Goal: Information Seeking & Learning: Learn about a topic

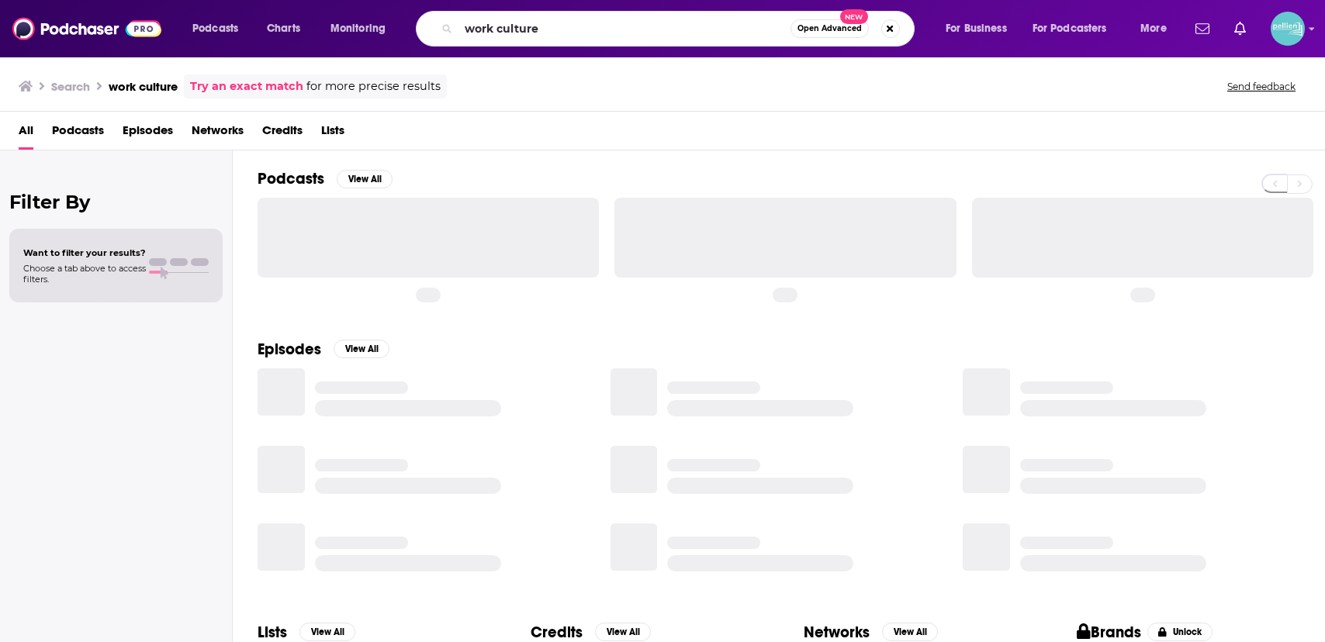
click at [585, 25] on input "work culture" at bounding box center [624, 28] width 332 height 25
type input "war studies"
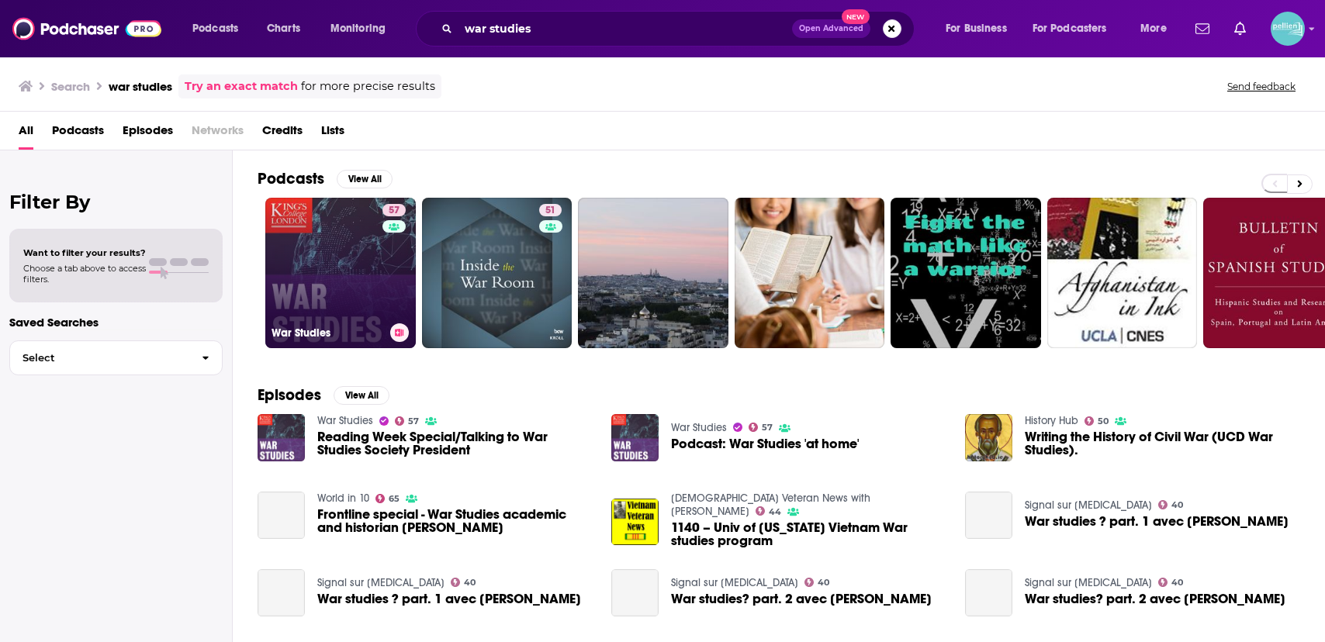
click at [344, 257] on link "57 War Studies" at bounding box center [340, 273] width 150 height 150
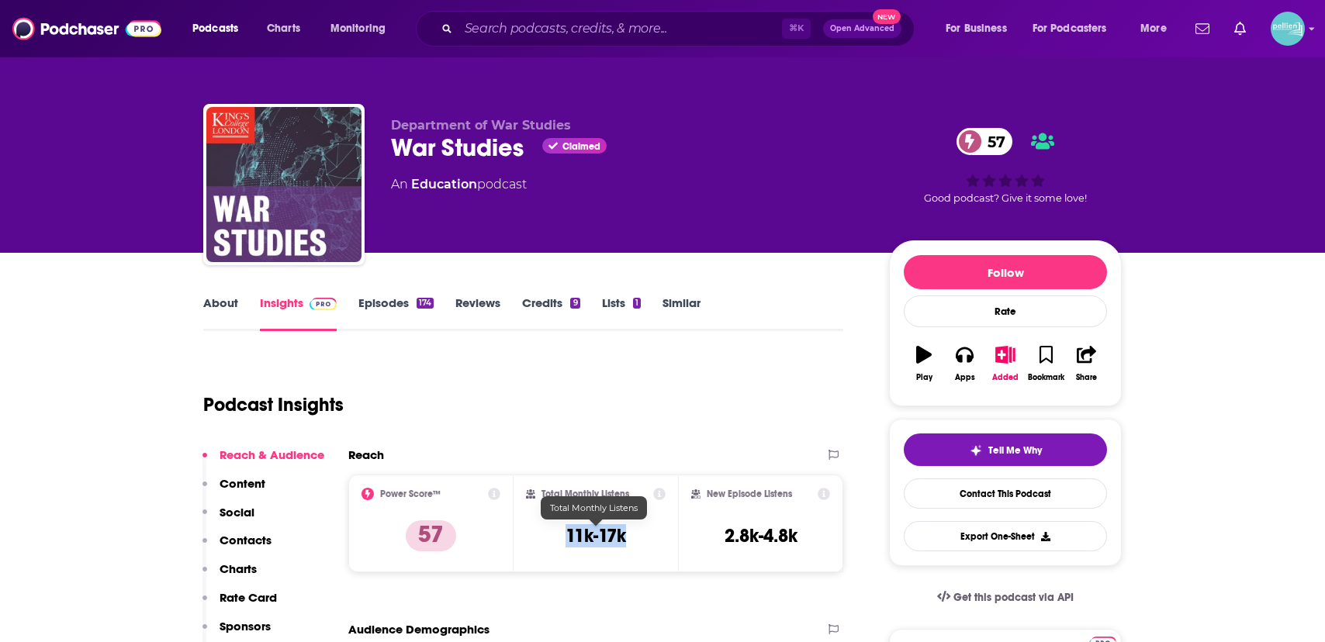
drag, startPoint x: 626, startPoint y: 540, endPoint x: 557, endPoint y: 545, distance: 69.2
click at [557, 545] on div "Total Monthly Listens 11k-17k" at bounding box center [596, 523] width 140 height 71
